Goal: Task Accomplishment & Management: Use online tool/utility

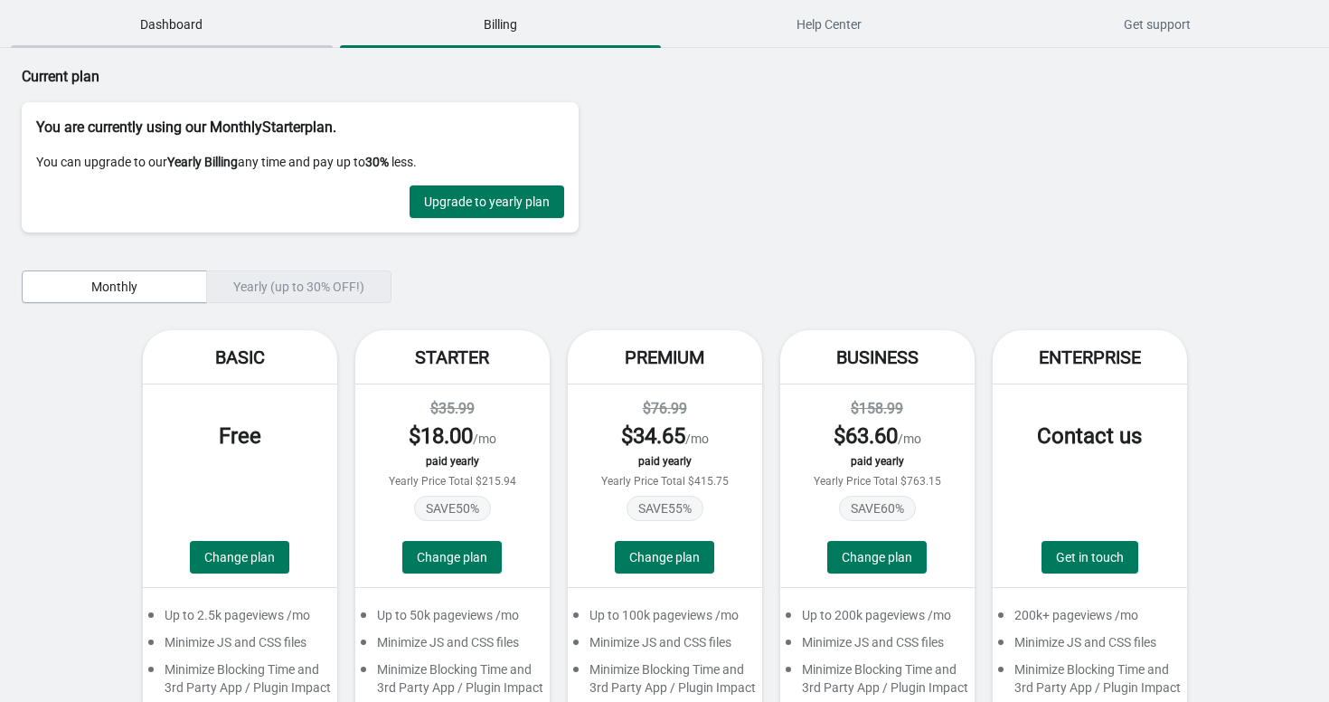
click at [148, 13] on span "Dashboard" at bounding box center [172, 24] width 322 height 33
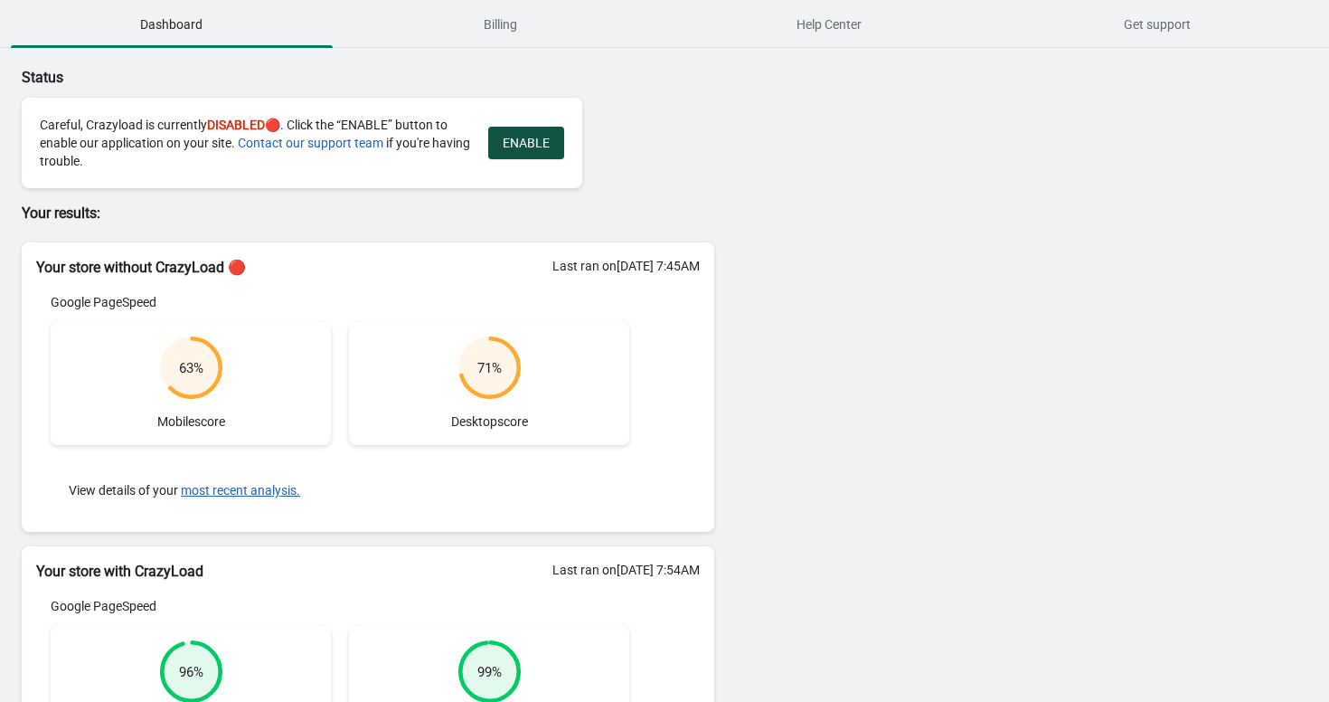
click at [531, 144] on span "ENABLE" at bounding box center [526, 143] width 47 height 14
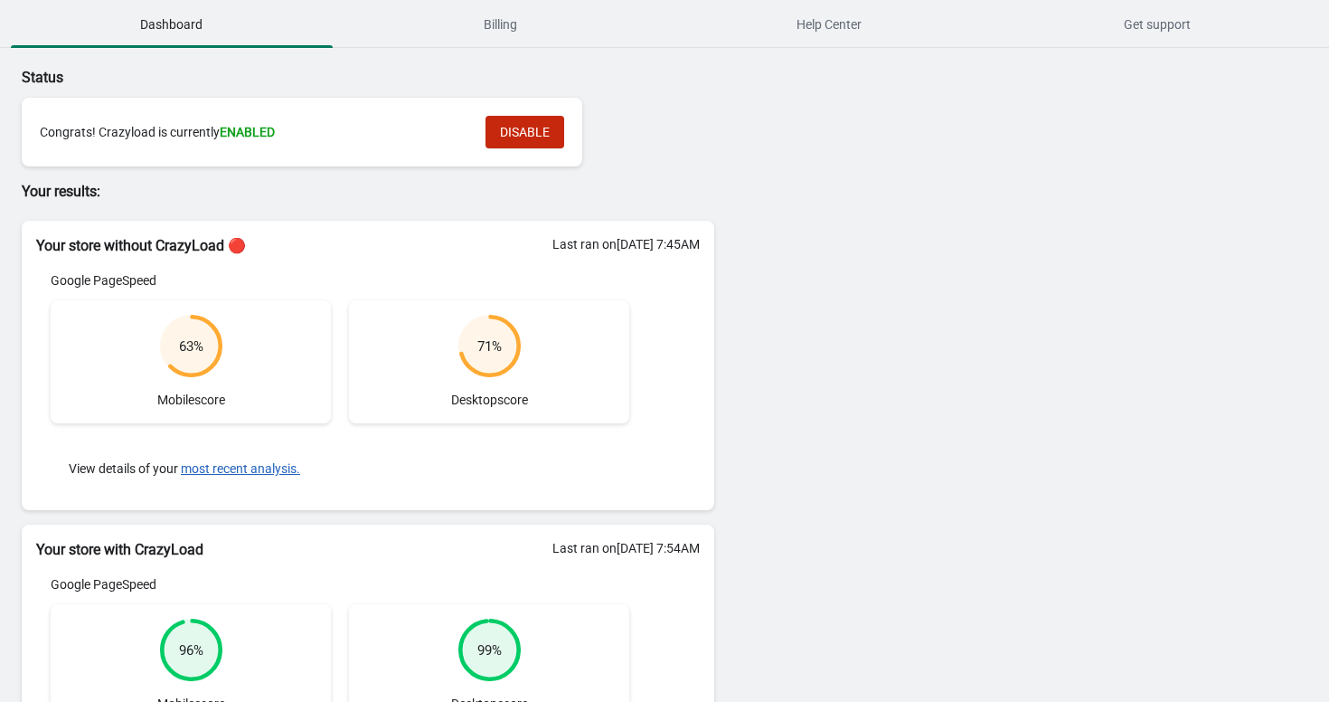
scroll to position [264, 0]
